Goal: Transaction & Acquisition: Purchase product/service

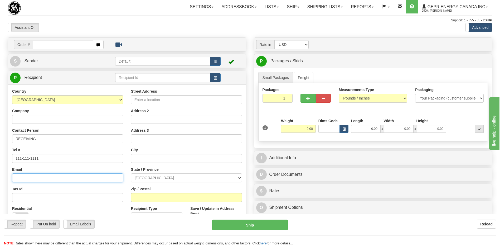
click at [41, 175] on input "Email" at bounding box center [67, 177] width 111 height 9
paste input "andrew.asante@gevernova.com"
type input "andrew.asante@gevernova.com"
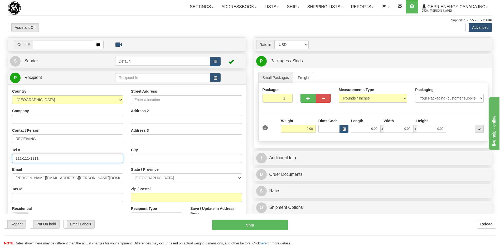
drag, startPoint x: 46, startPoint y: 157, endPoint x: -1, endPoint y: 159, distance: 47.5
click at [0, 159] on html "Training Course Close Toggle navigation Settings Shipping Preferences New Sende…" at bounding box center [250, 123] width 500 height 246
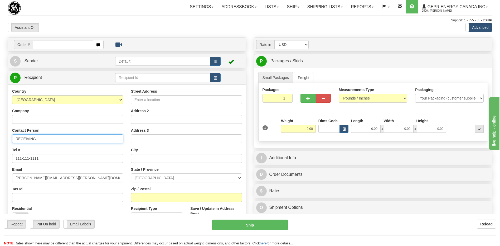
click at [43, 138] on input "RECEIVING" at bounding box center [67, 138] width 111 height 9
drag, startPoint x: 43, startPoint y: 138, endPoint x: 10, endPoint y: 139, distance: 32.5
click at [10, 139] on div "Country AFGHANISTAN ALAND ISLANDS ALBANIA ALGERIA AMERICAN SAMOA ANDORRA ANGOLA…" at bounding box center [67, 157] width 119 height 137
type input "ATTN: ANDREW ASANTE"
click at [34, 119] on input "Company" at bounding box center [67, 119] width 111 height 9
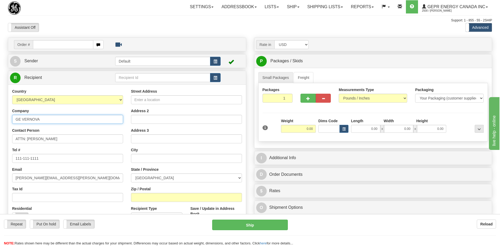
type input "GE VERNOVA"
click at [167, 28] on div "Assistant On Assistant Off Do a return Do a return" at bounding box center [106, 27] width 205 height 9
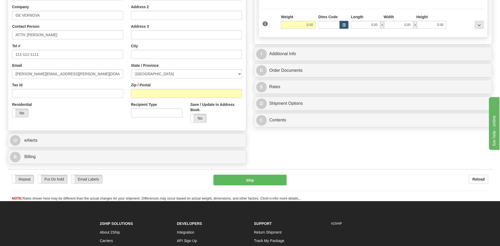
scroll to position [105, 0]
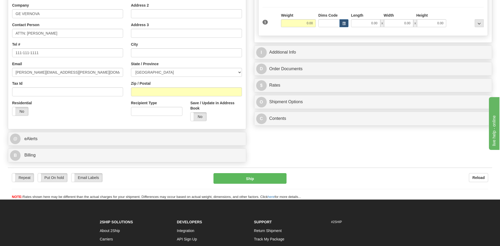
click at [113, 113] on div "Residential Yes No" at bounding box center [67, 110] width 119 height 20
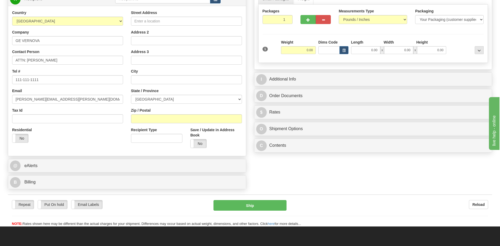
scroll to position [53, 0]
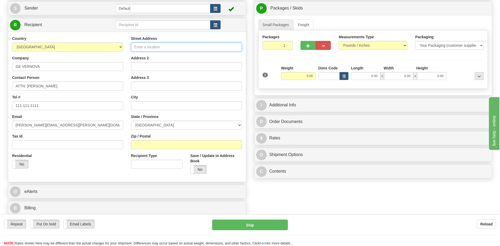
click at [160, 48] on input "Street Address" at bounding box center [186, 46] width 111 height 9
type input "555 BUTTERFIELD ROAD"
click at [64, 46] on select "AFGHANISTAN ALAND ISLANDS ALBANIA ALGERIA AMERICAN SAMOA ANDORRA ANGOLA ANGUILL…" at bounding box center [67, 46] width 111 height 9
select select "US"
click at [12, 42] on select "AFGHANISTAN ALAND ISLANDS ALBANIA ALGERIA AMERICAN SAMOA ANDORRA ANGOLA ANGUILL…" at bounding box center [67, 46] width 111 height 9
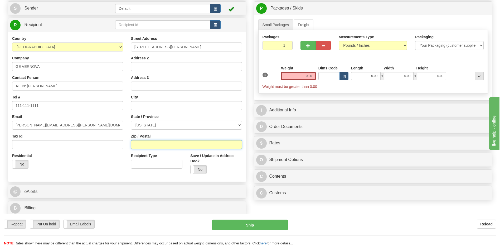
click at [140, 142] on input "Zip / Postal" at bounding box center [186, 144] width 111 height 9
type input "77090"
click at [90, 165] on div "Residential Yes No" at bounding box center [67, 163] width 119 height 20
type input "HOUSTON"
select select "TX"
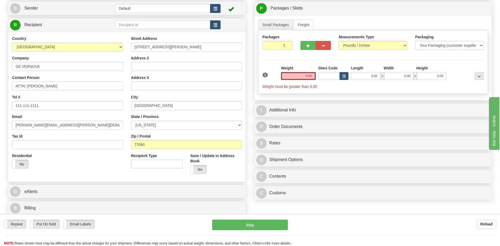
click at [105, 163] on div "Residential Yes No" at bounding box center [67, 163] width 119 height 20
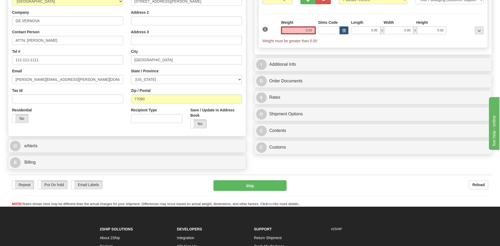
scroll to position [79, 0]
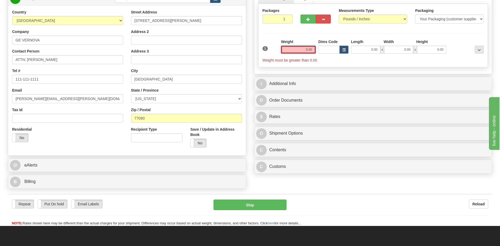
click at [308, 49] on input "0.00" at bounding box center [298, 50] width 35 height 8
type input "0.00"
click at [314, 46] on input "0.00" at bounding box center [298, 50] width 35 height 8
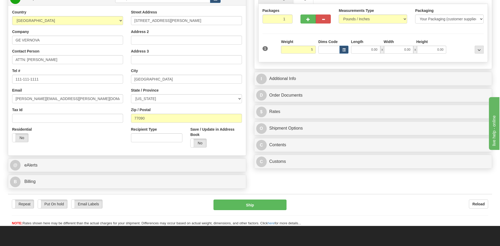
type input "5.00"
drag, startPoint x: 223, startPoint y: 108, endPoint x: 271, endPoint y: 100, distance: 48.8
click at [224, 107] on div "Zip / Postal 77090" at bounding box center [186, 115] width 111 height 16
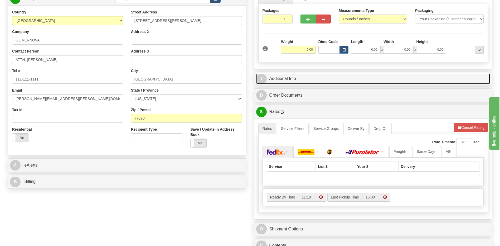
click at [291, 79] on link "I Additional Info" at bounding box center [373, 78] width 234 height 11
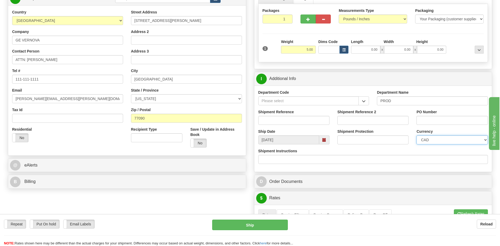
click at [420, 143] on select "CAD USD EUR ZAR [PERSON_NAME] ARN AUD AUS AWG BBD BFR BGN BHD BMD BND BRC BRL C…" at bounding box center [451, 139] width 71 height 9
select select "1"
click at [416, 135] on select "CAD USD EUR ZAR [PERSON_NAME] ARN AUD AUS AWG BBD BFR BGN BHD BMD BND BRC BRL C…" at bounding box center [451, 139] width 71 height 9
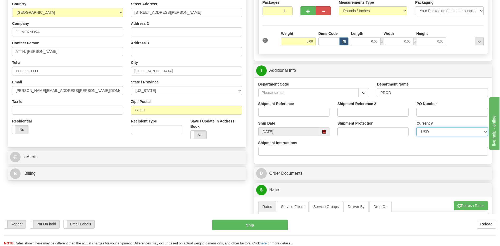
scroll to position [105, 0]
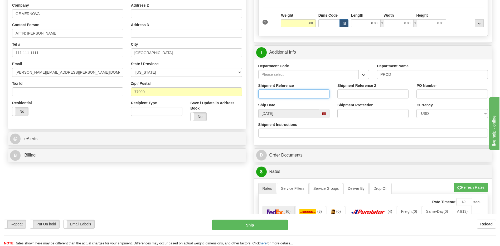
click at [274, 94] on input "Shipment Reference" at bounding box center [293, 93] width 71 height 9
type input "Neha M."
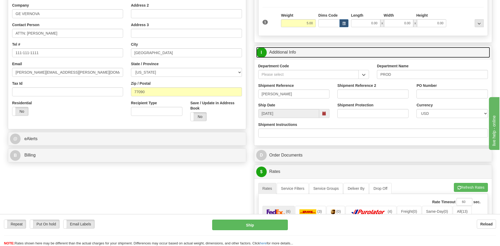
click at [298, 54] on link "I Additional Info" at bounding box center [373, 52] width 234 height 11
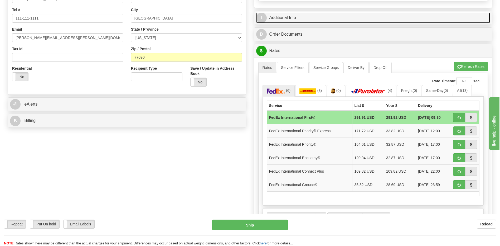
scroll to position [185, 0]
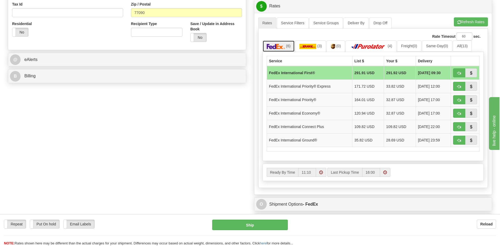
click at [287, 46] on span "(6)" at bounding box center [288, 46] width 4 height 4
click at [456, 99] on button "button" at bounding box center [459, 99] width 12 height 9
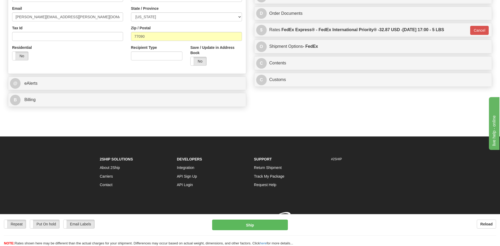
scroll to position [168, 0]
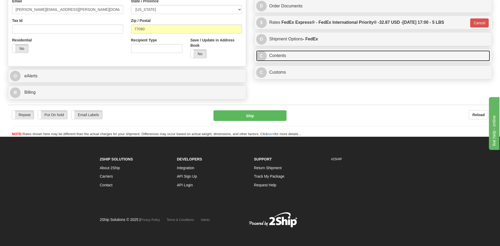
click at [278, 60] on link "C Contents" at bounding box center [373, 55] width 234 height 11
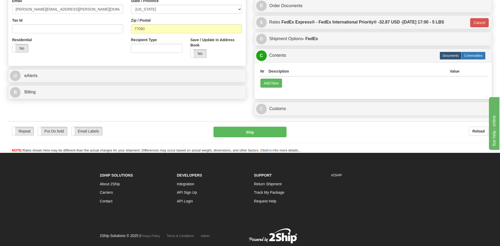
click at [468, 55] on label "Commodities" at bounding box center [473, 56] width 24 height 8
type input "01"
radio input "true"
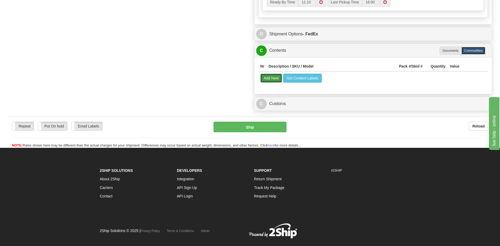
click at [272, 79] on button "Add New" at bounding box center [271, 78] width 22 height 9
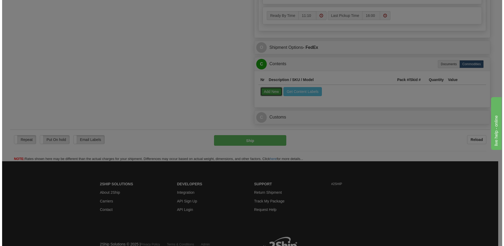
scroll to position [287, 0]
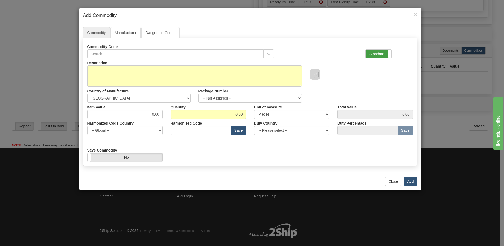
click at [378, 53] on label "Standard" at bounding box center [379, 54] width 26 height 8
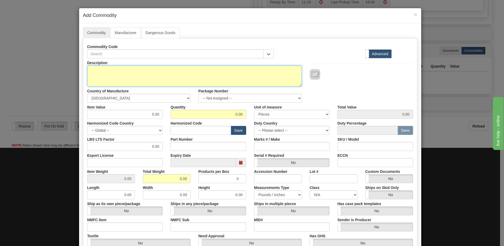
click at [110, 73] on textarea "Description" at bounding box center [194, 75] width 215 height 21
paste textarea "Laptop"
paste textarea "P3049425"
click at [114, 70] on textarea "Laptop P/N P3049425" at bounding box center [194, 75] width 215 height 21
type textarea "Laptop P/N P3049425"
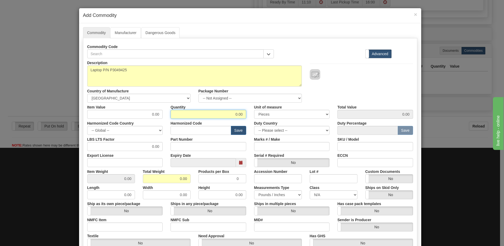
drag, startPoint x: 233, startPoint y: 115, endPoint x: 253, endPoint y: 115, distance: 20.6
click at [253, 115] on div "Item Value 0.00 Quantity 0.00 Unit of measure 3 Thousand Square Inches Adjustme…" at bounding box center [250, 111] width 334 height 16
type input "1"
drag, startPoint x: 146, startPoint y: 180, endPoint x: 149, endPoint y: 180, distance: 3.2
click at [146, 180] on input "0.00" at bounding box center [167, 178] width 48 height 9
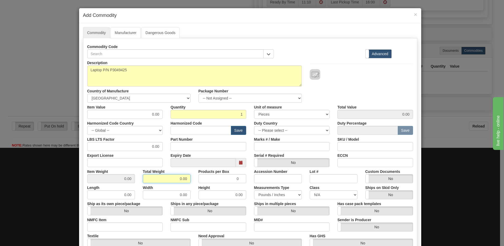
drag, startPoint x: 163, startPoint y: 180, endPoint x: 192, endPoint y: 180, distance: 28.7
click at [192, 180] on div "Total Weight 0.00" at bounding box center [167, 175] width 56 height 16
type input "1"
type input "1.0000"
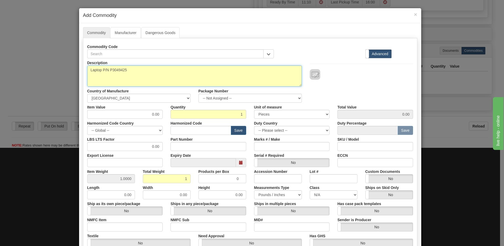
click at [119, 71] on textarea "Laptop P/N P3049425" at bounding box center [194, 75] width 215 height 21
paste textarea "714000"
click at [113, 70] on textarea "Laptop P/N 714000" at bounding box center [194, 75] width 215 height 21
type textarea "Laptop P/N 714000"
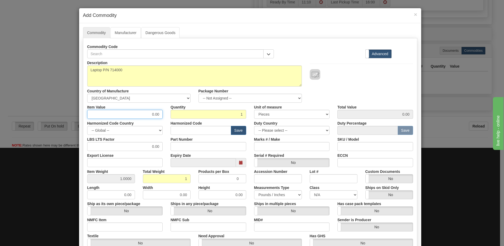
drag, startPoint x: 145, startPoint y: 115, endPoint x: 165, endPoint y: 117, distance: 19.8
click at [165, 117] on div "Item Value 0.00 Quantity 1 Unit of measure 3 Thousand Square Inches Adjustments…" at bounding box center [250, 111] width 334 height 16
type input "600.0"
type input "600.00"
click at [234, 116] on input "1" at bounding box center [209, 114] width 76 height 9
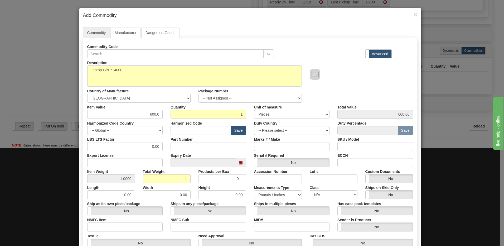
click at [379, 98] on div "Description Laptop P/N 714000 Country of Manufacture -- Unknown -- AFGHANISTAN …" at bounding box center [250, 80] width 334 height 44
click at [183, 130] on input "text" at bounding box center [201, 130] width 61 height 9
paste input "8471.30.0100"
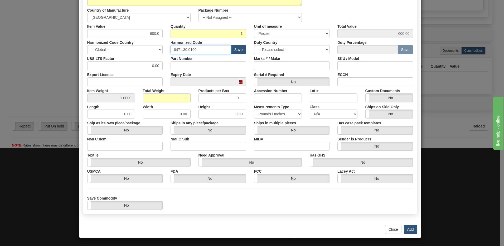
type input "8471.30.0100"
click at [410, 229] on button "Add" at bounding box center [410, 229] width 13 height 9
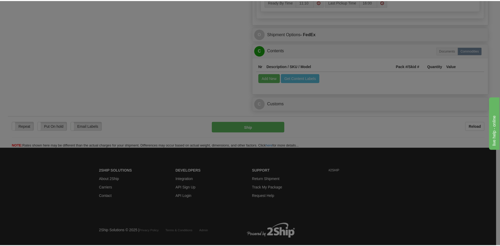
scroll to position [0, 0]
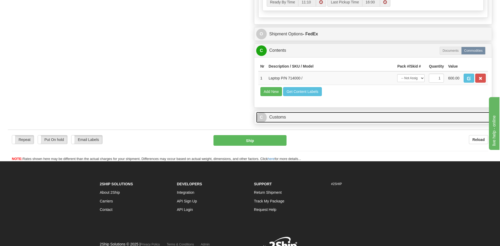
drag, startPoint x: 281, startPoint y: 115, endPoint x: 281, endPoint y: 103, distance: 11.9
click at [281, 115] on link "C Customs" at bounding box center [373, 117] width 234 height 11
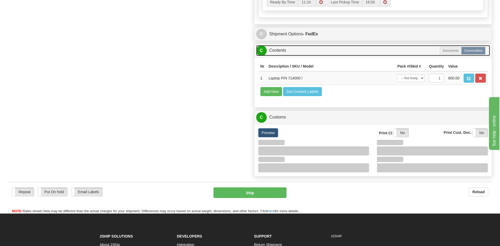
click at [278, 51] on link "C Contents" at bounding box center [373, 50] width 234 height 11
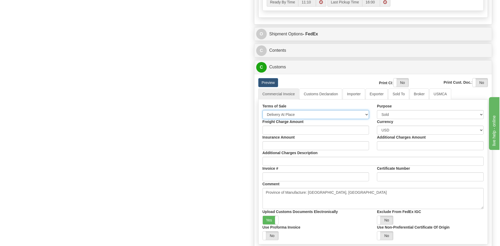
click at [295, 118] on select "Free Carrier Free On Board Ex Works Delivered Duty Unpaid Delivered Duty Paid C…" at bounding box center [316, 114] width 107 height 9
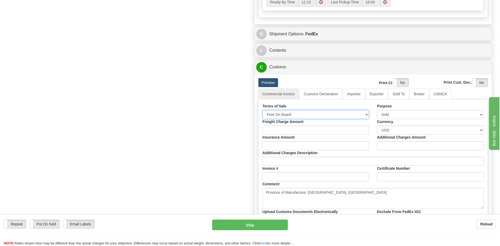
click at [263, 110] on select "Free Carrier Free On Board Ex Works Delivered Duty Unpaid Delivered Duty Paid C…" at bounding box center [316, 114] width 107 height 9
click at [290, 112] on select "Free Carrier Free On Board Ex Works Delivered Duty Unpaid Delivered Duty Paid C…" at bounding box center [316, 114] width 107 height 9
click at [263, 110] on select "Free Carrier Free On Board Ex Works Delivered Duty Unpaid Delivered Duty Paid C…" at bounding box center [316, 114] width 107 height 9
click at [286, 113] on select "Free Carrier Free On Board Ex Works Delivered Duty Unpaid Delivered Duty Paid C…" at bounding box center [316, 114] width 107 height 9
select select "7"
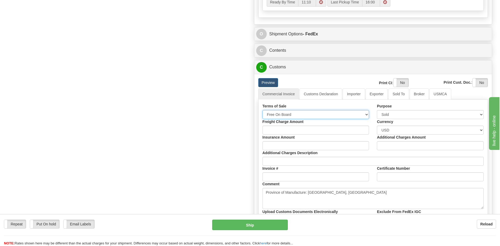
click at [263, 110] on select "Free Carrier Free On Board Ex Works Delivered Duty Unpaid Delivered Duty Paid C…" at bounding box center [316, 114] width 107 height 9
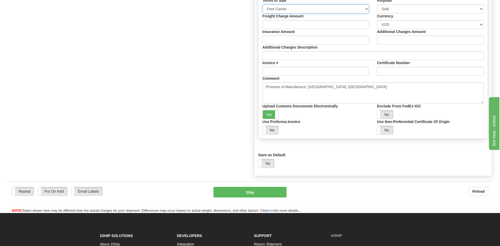
scroll to position [314, 0]
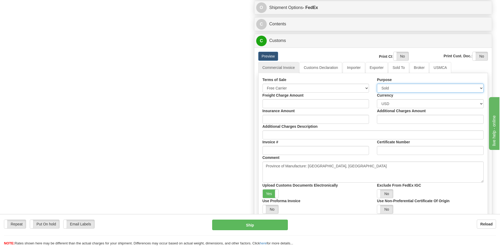
click at [399, 89] on select "Sold Not Sold Gift Sample Repair and Return Personal Effects Merchandise Danger…" at bounding box center [430, 88] width 107 height 9
select select "2"
click at [377, 84] on select "Sold Not Sold Gift Sample Repair and Return Personal Effects Merchandise Danger…" at bounding box center [430, 88] width 107 height 9
click at [307, 69] on link "Customs Declaration" at bounding box center [320, 67] width 43 height 11
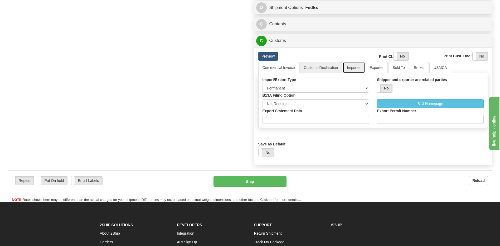
click at [356, 69] on link "Importer" at bounding box center [354, 67] width 22 height 11
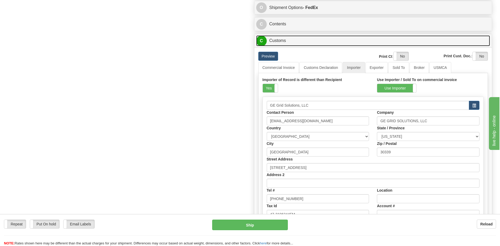
click at [277, 36] on link "C Customs" at bounding box center [373, 40] width 234 height 11
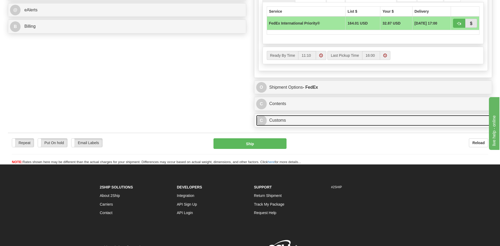
scroll to position [159, 0]
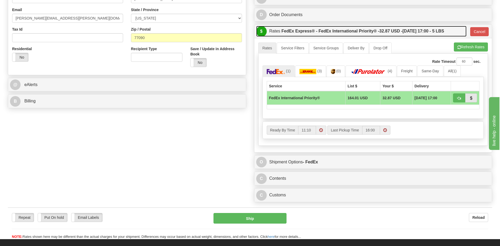
click at [310, 31] on label "FedEx Express® - FedEx International Priority® - 32.87 USD - 09/03/2025 17:00 -…" at bounding box center [363, 31] width 163 height 11
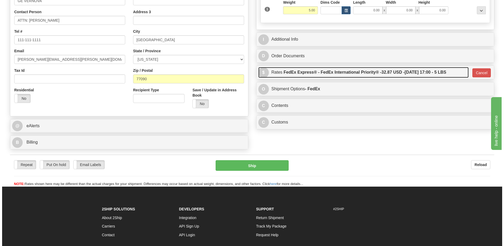
scroll to position [54, 0]
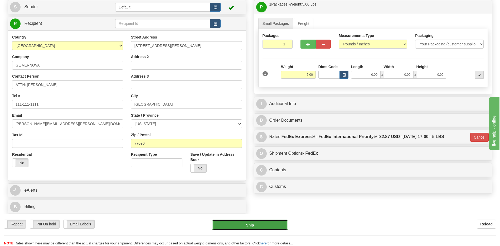
click at [261, 224] on button "Ship" at bounding box center [249, 224] width 75 height 11
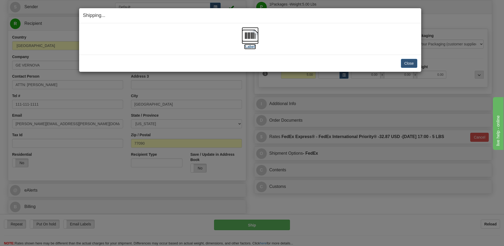
click at [247, 36] on img at bounding box center [250, 35] width 17 height 17
drag, startPoint x: 410, startPoint y: 66, endPoint x: 391, endPoint y: 67, distance: 19.0
click at [410, 66] on button "Close" at bounding box center [409, 63] width 16 height 9
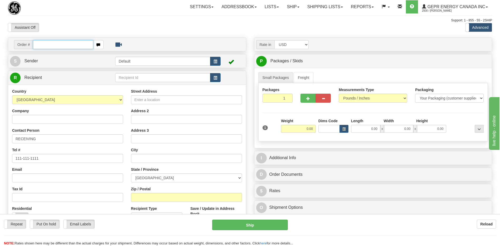
click at [44, 44] on input "text" at bounding box center [63, 44] width 60 height 9
paste input "0086688333"
click at [40, 45] on input "0086688333" at bounding box center [63, 44] width 60 height 9
type input "86688333"
click at [72, 11] on body "Training Course Close Toggle navigation Settings Shipping Preferences New Recip…" at bounding box center [252, 123] width 504 height 246
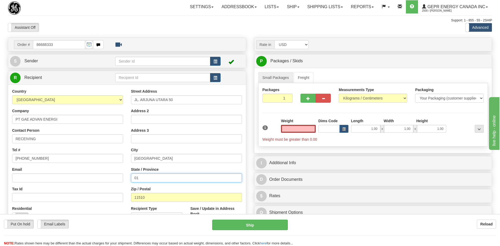
type input "0.00"
click at [142, 176] on input "01" at bounding box center [186, 177] width 111 height 9
type input "0"
click at [142, 23] on div at bounding box center [250, 23] width 484 height 0
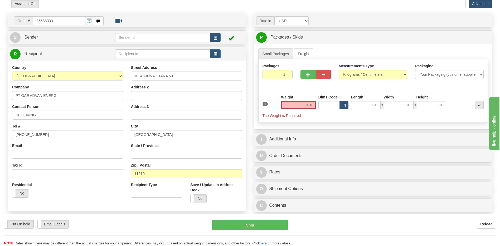
scroll to position [105, 0]
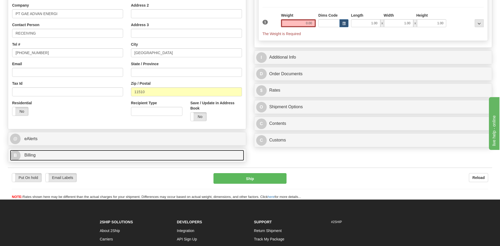
click at [91, 154] on link "B Billing" at bounding box center [127, 155] width 234 height 11
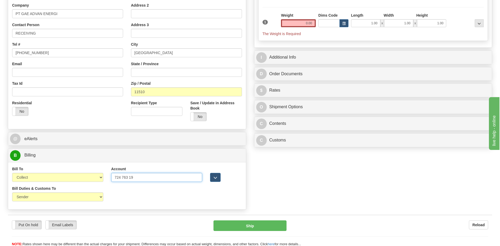
click at [130, 178] on input "724 763 19" at bounding box center [156, 177] width 91 height 9
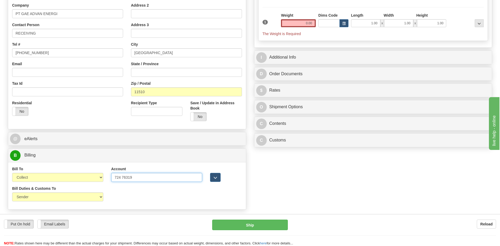
click at [122, 178] on input "724 76319" at bounding box center [156, 177] width 91 height 9
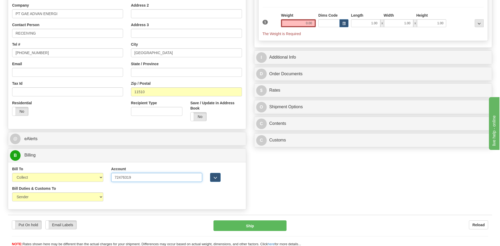
type input "72476319"
click at [132, 199] on div "Bill Duties & Customs To Sender Recipient Third Party UPS Split Duty VAT Indica…" at bounding box center [127, 196] width 238 height 20
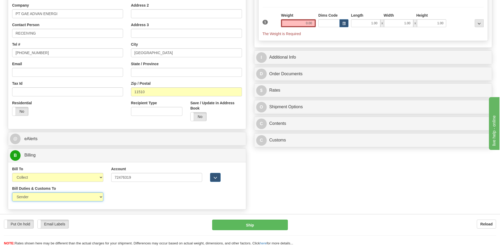
click at [89, 197] on select "Sender Recipient Third Party" at bounding box center [57, 196] width 91 height 9
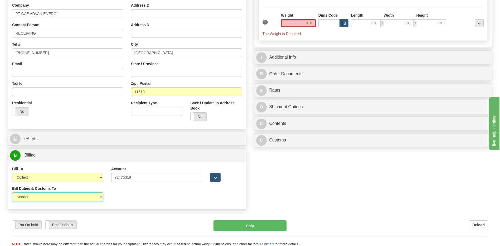
select select "2"
click at [12, 192] on select "Sender Recipient Third Party" at bounding box center [57, 196] width 91 height 9
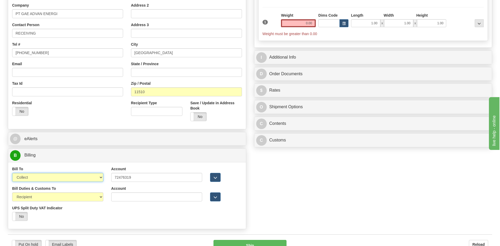
click at [75, 177] on select "Sender Recipient Third Party Collect" at bounding box center [57, 177] width 91 height 9
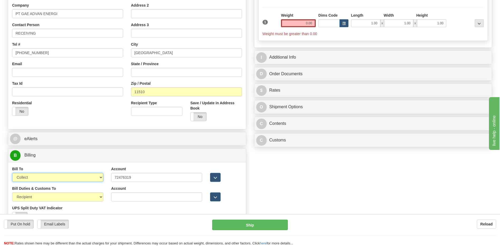
select select "2"
click at [12, 173] on select "Sender Recipient Third Party Collect" at bounding box center [57, 177] width 91 height 9
click at [67, 115] on div "Residential Yes No" at bounding box center [67, 110] width 119 height 20
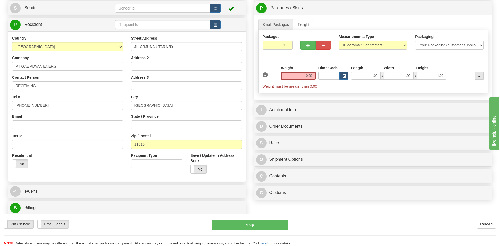
scroll to position [53, 0]
click at [312, 78] on input "0.00" at bounding box center [298, 76] width 35 height 8
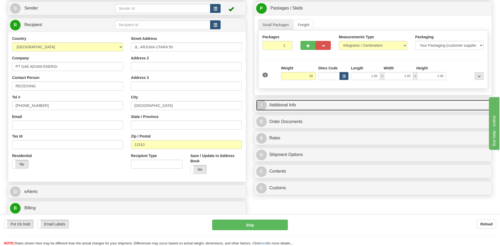
type input "30.00"
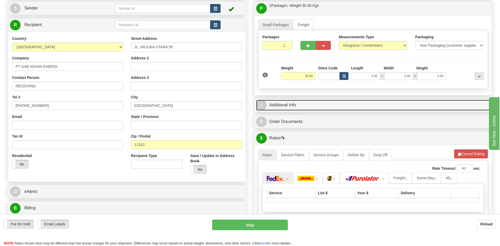
click at [306, 104] on link "I Additional Info" at bounding box center [373, 105] width 234 height 11
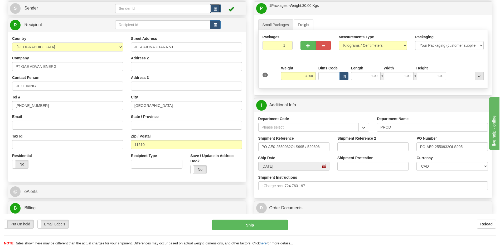
click at [215, 9] on span "button" at bounding box center [216, 8] width 4 height 3
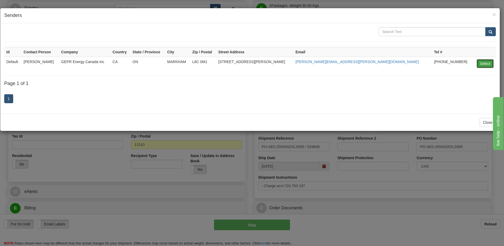
click at [483, 65] on button "Select" at bounding box center [485, 63] width 17 height 9
type input "Default"
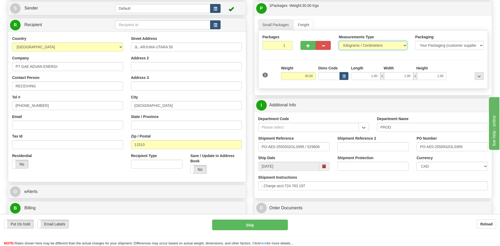
click at [358, 47] on select "Pounds / Inches Kilograms / Centimeters" at bounding box center [373, 45] width 69 height 9
select select "0"
click at [339, 41] on select "Pounds / Inches Kilograms / Centimeters" at bounding box center [373, 45] width 69 height 9
click at [437, 166] on select "CAD USD EUR ZAR [PERSON_NAME] ARN AUD AUS AWG BBD BFR BGN BHD BMD BND BRC BRL C…" at bounding box center [451, 166] width 71 height 9
drag, startPoint x: 323, startPoint y: 148, endPoint x: 194, endPoint y: 149, distance: 129.2
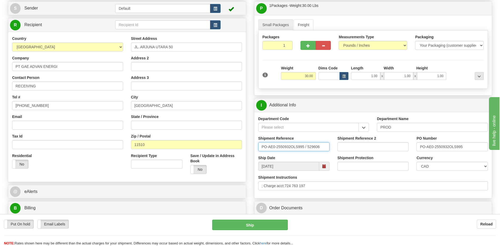
type input "5399005091"
drag, startPoint x: 473, startPoint y: 149, endPoint x: 375, endPoint y: 146, distance: 97.8
click at [379, 146] on div "Shipment Reference 5399005091 Shipment Reference 2 PO Number PO-AE0-2550932OLS9…" at bounding box center [373, 145] width 238 height 20
click at [454, 147] on input "450138" at bounding box center [451, 146] width 71 height 9
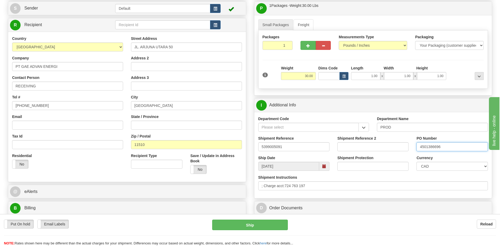
type input "4501386696"
click at [445, 164] on select "CAD USD EUR ZAR [PERSON_NAME] ARN AUD AUS AWG BBD BFR BGN BHD BMD BND BRC BRL C…" at bounding box center [451, 166] width 71 height 9
select select "1"
click at [416, 162] on select "CAD USD EUR ZAR [PERSON_NAME] ARN AUD AUS AWG BBD BFR BGN BHD BMD BND BRC BRL C…" at bounding box center [451, 166] width 71 height 9
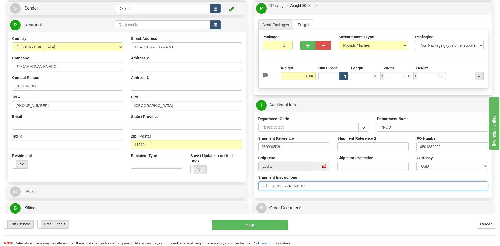
drag, startPoint x: 318, startPoint y: 188, endPoint x: 132, endPoint y: 183, distance: 187.0
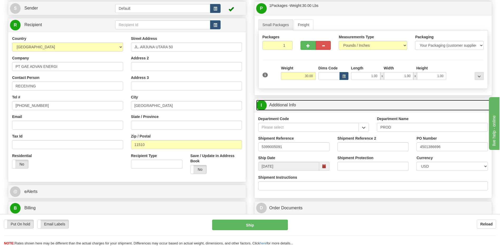
click at [305, 109] on link "I Additional Info" at bounding box center [373, 105] width 234 height 11
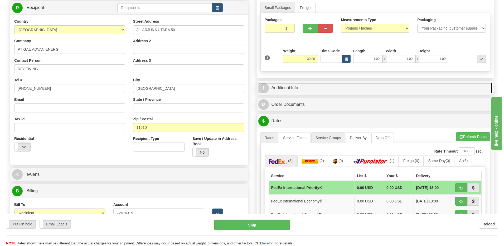
scroll to position [105, 0]
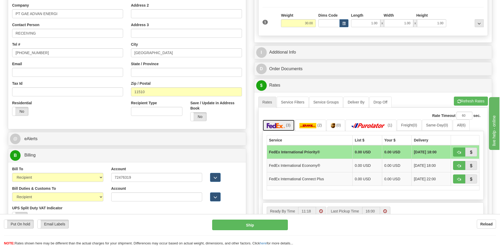
click at [285, 125] on link "(3)" at bounding box center [279, 124] width 32 height 11
drag, startPoint x: 457, startPoint y: 151, endPoint x: 448, endPoint y: 151, distance: 9.0
click at [457, 151] on span "button" at bounding box center [459, 152] width 4 height 3
type input "01"
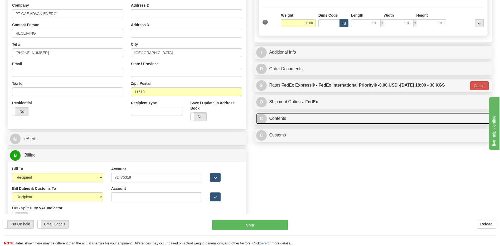
click at [293, 115] on link "C Contents" at bounding box center [373, 118] width 234 height 11
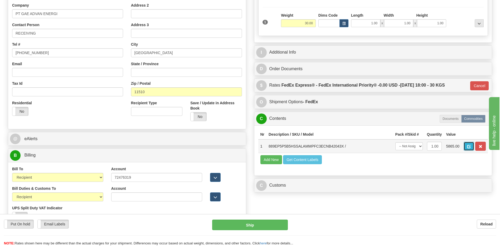
click at [468, 146] on span "button" at bounding box center [469, 146] width 4 height 3
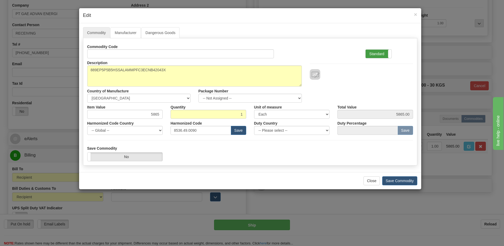
click at [377, 55] on label "Standard" at bounding box center [379, 54] width 26 height 8
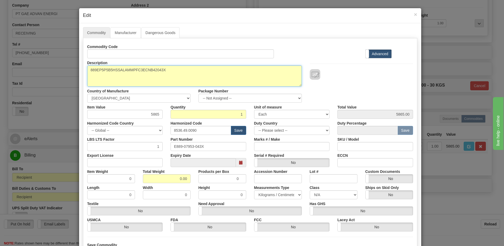
click at [87, 70] on textarea "889EP5P5B5HSSALAMMPFC3ECNB42043X" at bounding box center [194, 75] width 215 height 21
paste textarea "889 Generator Protection Relay"
click at [89, 77] on textarea "889EP5P5B5HSSALAMMPFC3ECNB42043X" at bounding box center [194, 75] width 215 height 21
type textarea "889 Generator Protection Relay P/N 889EP5P5B5HSSALAMMPFC3ECNB42043X"
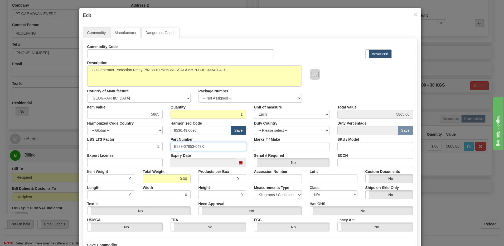
drag, startPoint x: 212, startPoint y: 147, endPoint x: 128, endPoint y: 148, distance: 84.1
click at [132, 148] on div "LBS LTS Factor 1 Part Number E889-07953-043X Marks # / Make SKU / Model" at bounding box center [250, 143] width 334 height 16
drag, startPoint x: 157, startPoint y: 177, endPoint x: 210, endPoint y: 178, distance: 52.7
click at [210, 178] on div "Item Weight 0 Total Weight 0.00 Products per Box 0 Accession Number Lot # Custo…" at bounding box center [250, 175] width 334 height 16
type input "1"
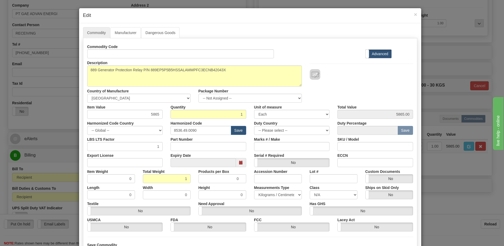
type input "1.0000"
click at [363, 81] on div "Description 889EP5P5B5HSSALAMMPFC3ECNB42043X Country of Manufacture -- Unknown …" at bounding box center [250, 80] width 334 height 44
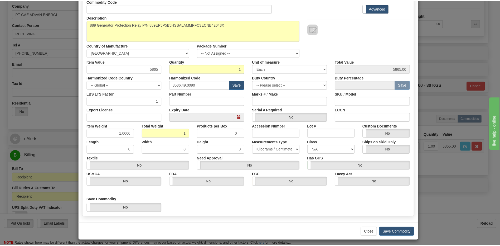
scroll to position [48, 0]
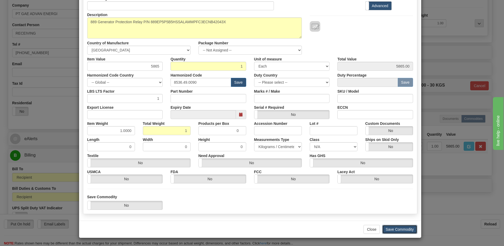
click at [392, 231] on button "Save Commodity" at bounding box center [399, 229] width 35 height 9
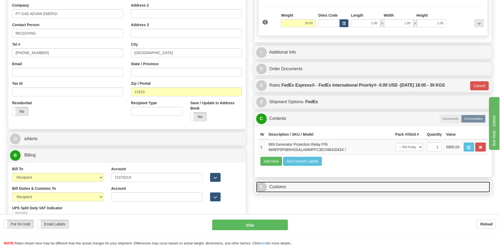
drag, startPoint x: 306, startPoint y: 186, endPoint x: 305, endPoint y: 167, distance: 19.2
click at [306, 186] on link "C Customs" at bounding box center [373, 186] width 234 height 11
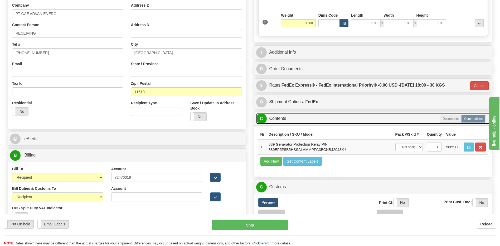
click at [293, 120] on link "C Contents" at bounding box center [373, 118] width 234 height 11
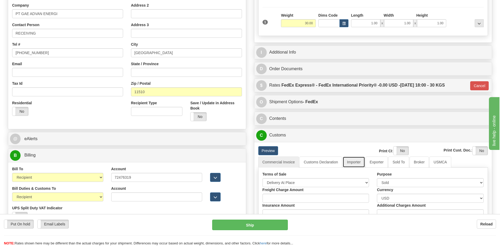
click at [351, 163] on link "Importer" at bounding box center [354, 161] width 22 height 11
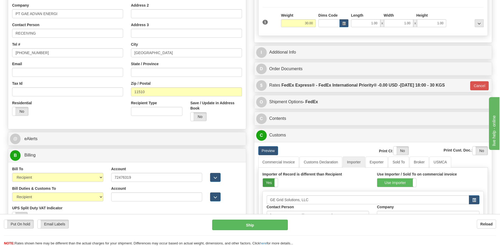
click at [266, 182] on label "Yes" at bounding box center [270, 182] width 15 height 8
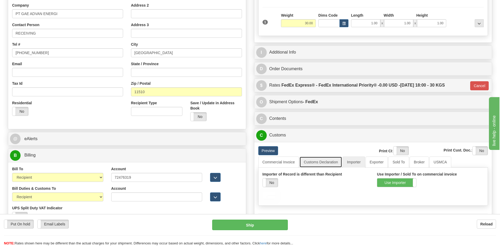
click at [304, 162] on link "Customs Declaration" at bounding box center [320, 161] width 43 height 11
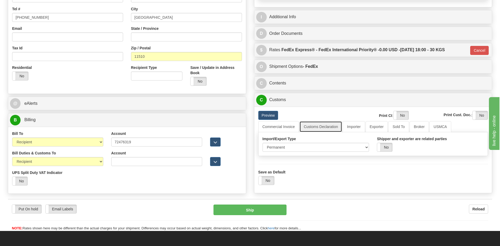
scroll to position [185, 0]
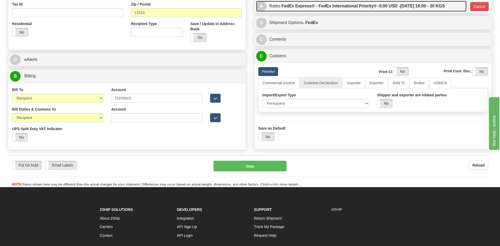
click at [336, 10] on label "FedEx Express® - FedEx International Priority® - 0.00 USD - [DATE] 18:00 - 30 K…" at bounding box center [363, 6] width 163 height 11
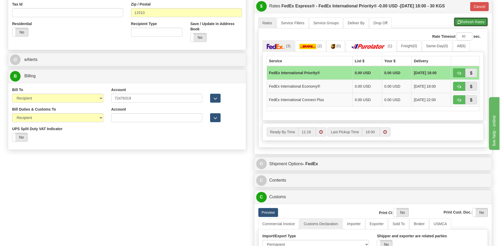
click at [455, 22] on button "Refresh Rates" at bounding box center [471, 21] width 34 height 9
type input "01"
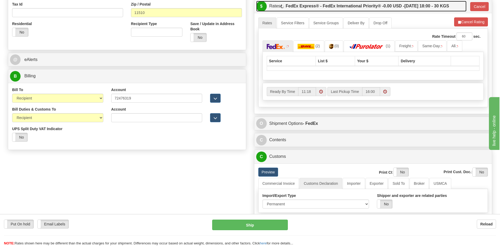
click at [424, 7] on label "FedEx Express® - FedEx International Priority® - 0.00 USD - [DATE] 18:00 - 30 K…" at bounding box center [367, 6] width 163 height 11
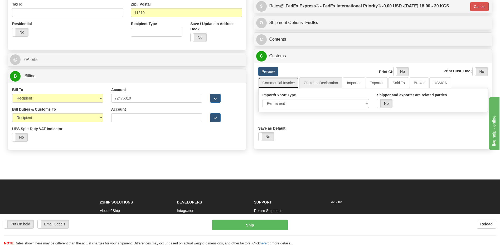
click at [280, 84] on link "Commercial Invoice" at bounding box center [278, 82] width 41 height 11
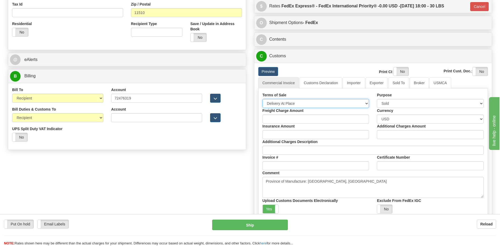
click at [279, 100] on select "Free Carrier Free On Board Ex Works Delivered Duty Unpaid Delivered Duty Paid C…" at bounding box center [316, 103] width 107 height 9
select select "7"
click at [263, 99] on select "Free Carrier Free On Board Ex Works Delivered Duty Unpaid Delivered Duty Paid C…" at bounding box center [316, 103] width 107 height 9
click at [269, 210] on label "Yes" at bounding box center [271, 209] width 16 height 8
click at [406, 70] on span at bounding box center [408, 71] width 7 height 8
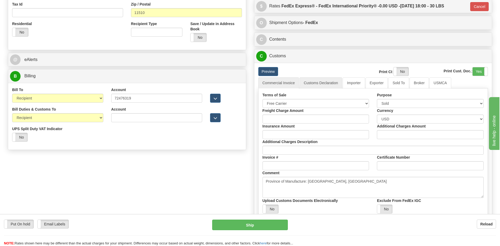
drag, startPoint x: 482, startPoint y: 74, endPoint x: 337, endPoint y: 83, distance: 144.7
click at [482, 74] on label "Yes" at bounding box center [480, 71] width 15 height 8
click at [304, 82] on link "Customs Declaration" at bounding box center [320, 82] width 43 height 11
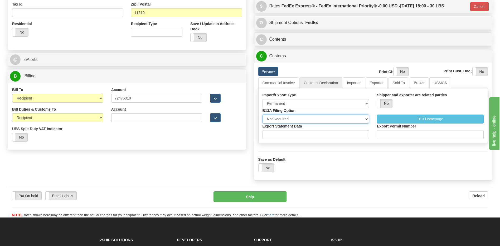
click at [305, 118] on select "Not Required Manual Electronic Summary Reporting" at bounding box center [316, 118] width 107 height 9
select select "3"
click at [263, 114] on select "Not Required Manual Electronic Summary Reporting" at bounding box center [316, 118] width 107 height 9
click at [285, 133] on input "Export Statement Data" at bounding box center [316, 134] width 107 height 9
type input "11111111111111111"
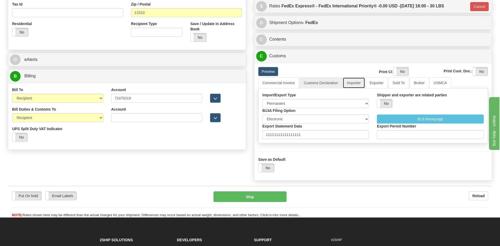
click at [356, 85] on link "Importer" at bounding box center [354, 82] width 22 height 11
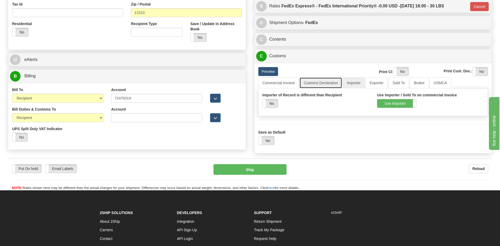
click at [323, 83] on link "Customs Declaration" at bounding box center [320, 82] width 43 height 11
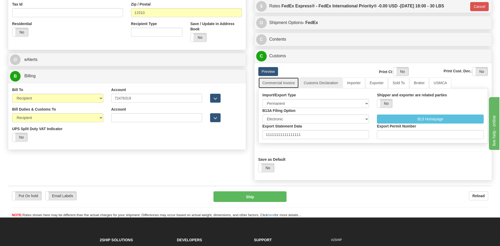
click at [286, 82] on link "Commercial Invoice" at bounding box center [278, 82] width 41 height 11
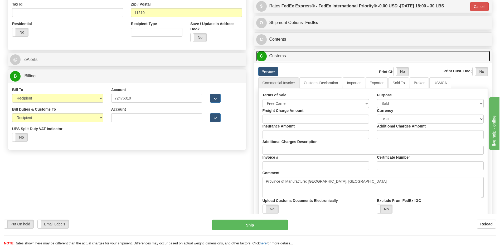
click at [283, 56] on link "C Customs" at bounding box center [373, 56] width 234 height 11
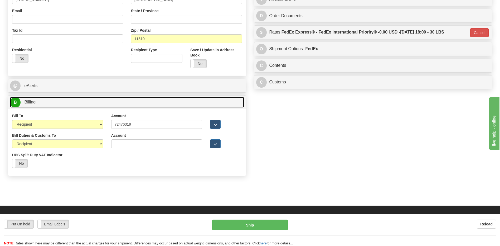
scroll to position [105, 0]
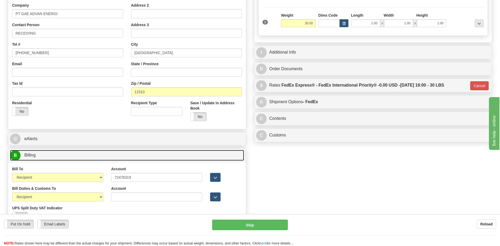
click at [112, 158] on link "B Billing" at bounding box center [127, 155] width 234 height 11
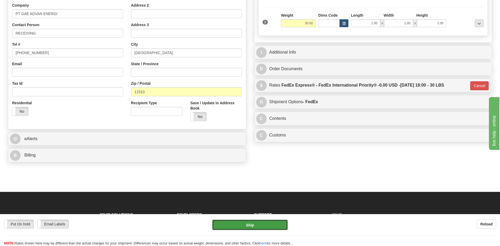
click at [270, 227] on button "Ship" at bounding box center [249, 224] width 75 height 11
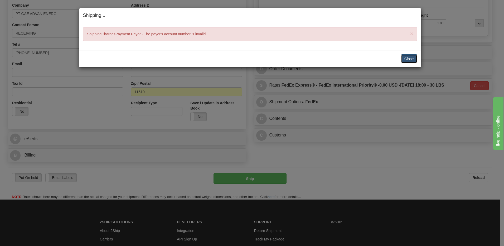
click at [409, 58] on button "Close" at bounding box center [409, 58] width 16 height 9
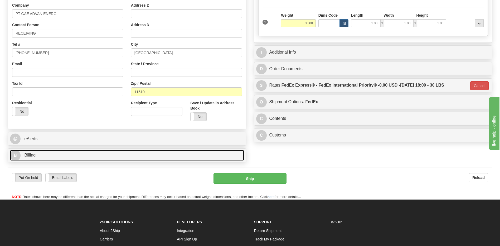
click at [82, 157] on link "B Billing" at bounding box center [127, 155] width 234 height 11
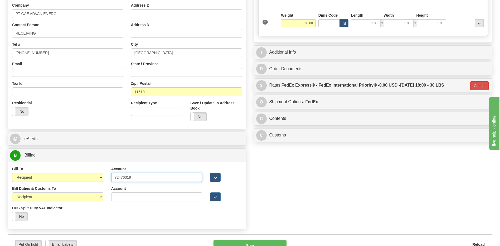
click at [160, 179] on input "72476319" at bounding box center [156, 177] width 91 height 9
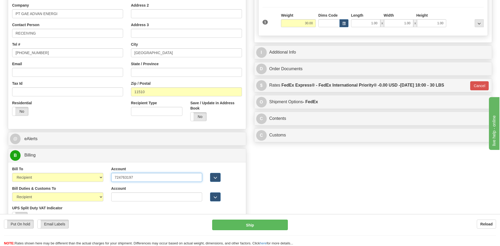
type input "724763197"
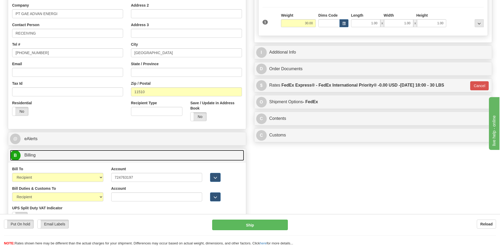
click at [131, 151] on link "B Billing" at bounding box center [127, 155] width 234 height 11
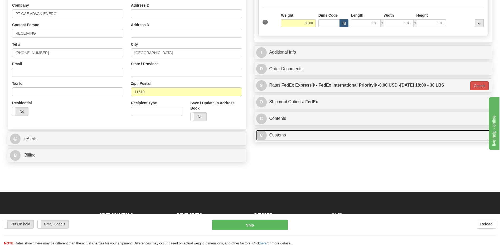
click at [317, 138] on link "C Customs" at bounding box center [373, 135] width 234 height 11
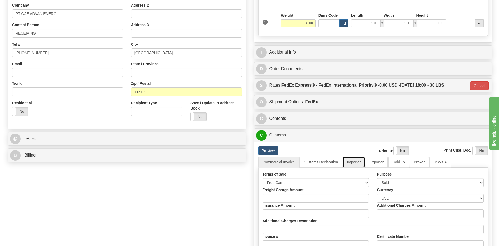
click at [354, 161] on link "Importer" at bounding box center [354, 161] width 22 height 11
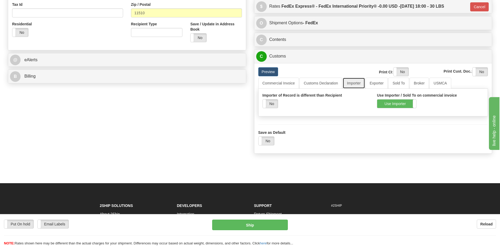
scroll to position [185, 0]
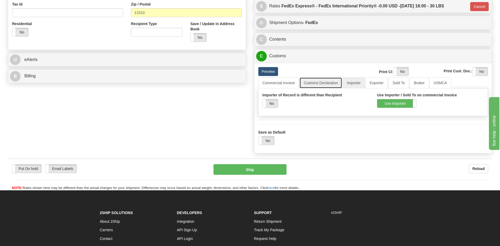
click at [322, 81] on link "Customs Declaration" at bounding box center [320, 82] width 43 height 11
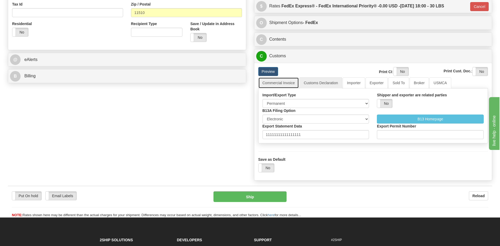
click at [290, 86] on link "Commercial Invoice" at bounding box center [278, 82] width 41 height 11
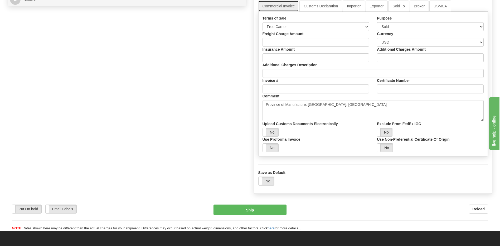
scroll to position [211, 0]
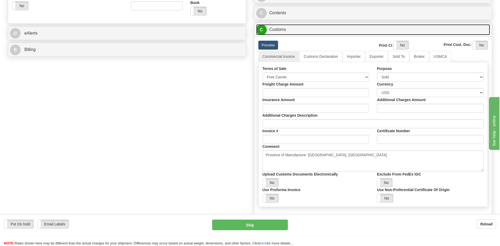
click at [287, 30] on link "C Customs" at bounding box center [373, 29] width 234 height 11
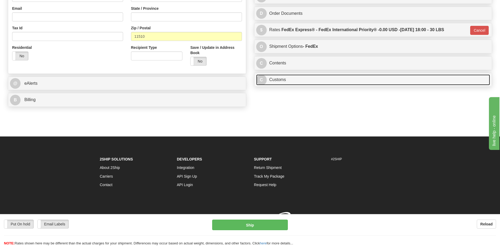
scroll to position [168, 0]
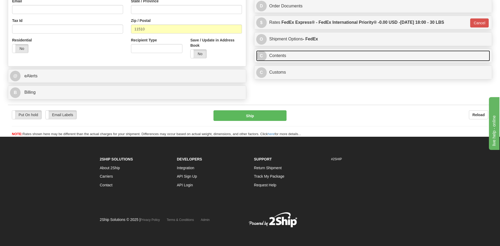
click at [289, 55] on link "C Contents" at bounding box center [373, 55] width 234 height 11
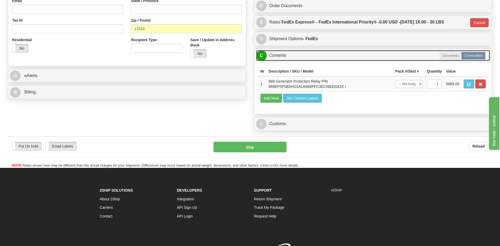
click at [289, 55] on link "C Contents" at bounding box center [373, 55] width 234 height 11
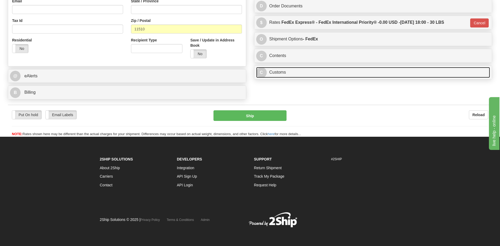
click at [286, 69] on link "C Customs" at bounding box center [373, 72] width 234 height 11
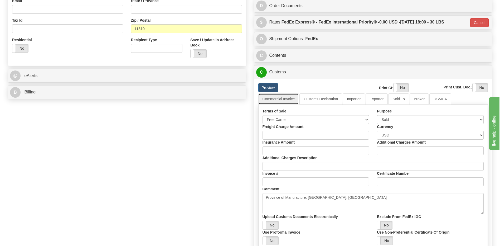
click at [282, 100] on link "Commercial Invoice" at bounding box center [278, 98] width 41 height 11
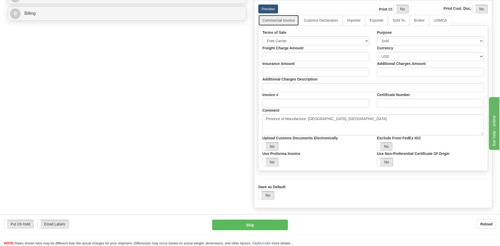
scroll to position [221, 0]
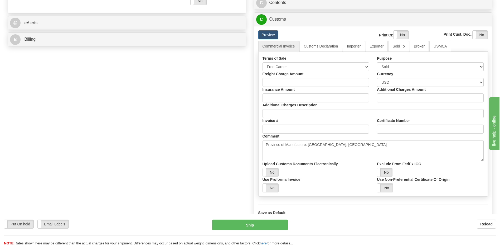
click at [317, 39] on div "Preview" at bounding box center [303, 34] width 99 height 9
click at [317, 46] on link "Customs Declaration" at bounding box center [320, 46] width 43 height 11
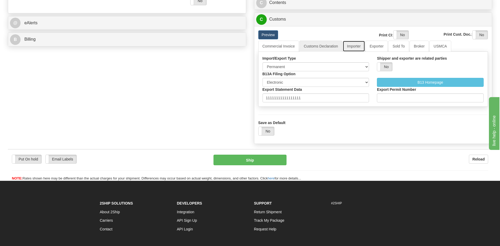
click at [350, 47] on link "Importer" at bounding box center [354, 46] width 22 height 11
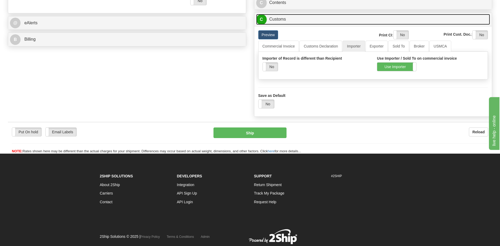
click at [289, 23] on link "C Customs" at bounding box center [373, 19] width 234 height 11
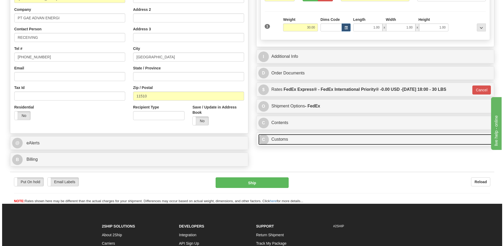
scroll to position [89, 0]
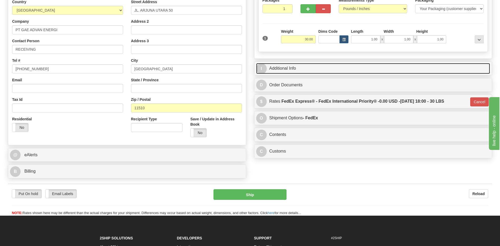
click at [299, 65] on link "I Additional Info" at bounding box center [373, 68] width 234 height 11
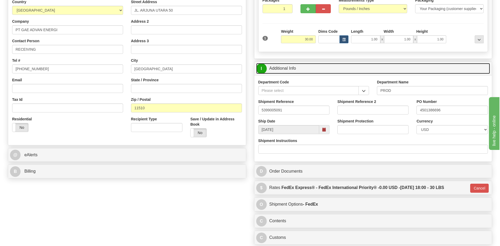
click at [299, 65] on link "I Additional Info" at bounding box center [373, 68] width 234 height 11
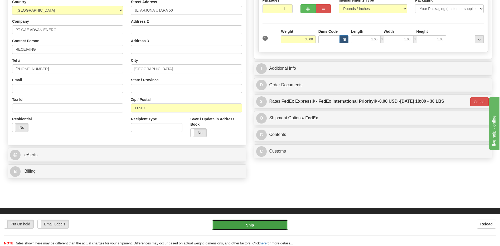
click at [267, 224] on button "Ship" at bounding box center [249, 224] width 75 height 11
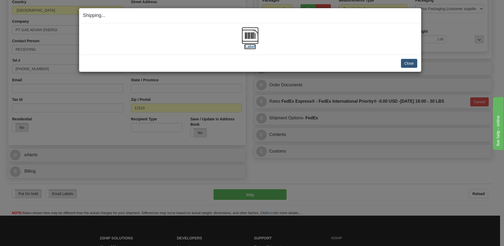
click at [256, 37] on img at bounding box center [250, 35] width 17 height 17
